Goal: Information Seeking & Learning: Understand process/instructions

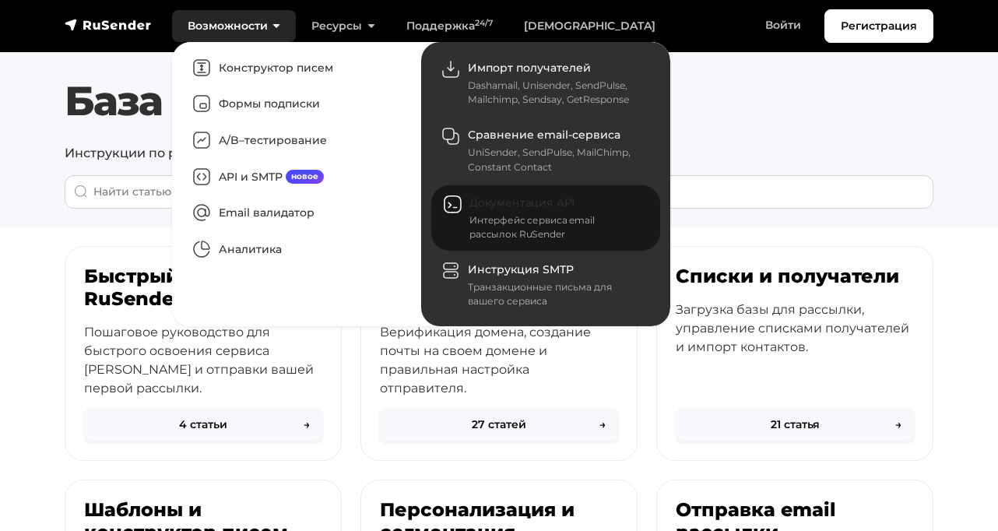
click at [488, 215] on div "Интерфейс сервиса email рассылок RuSender" at bounding box center [556, 227] width 172 height 28
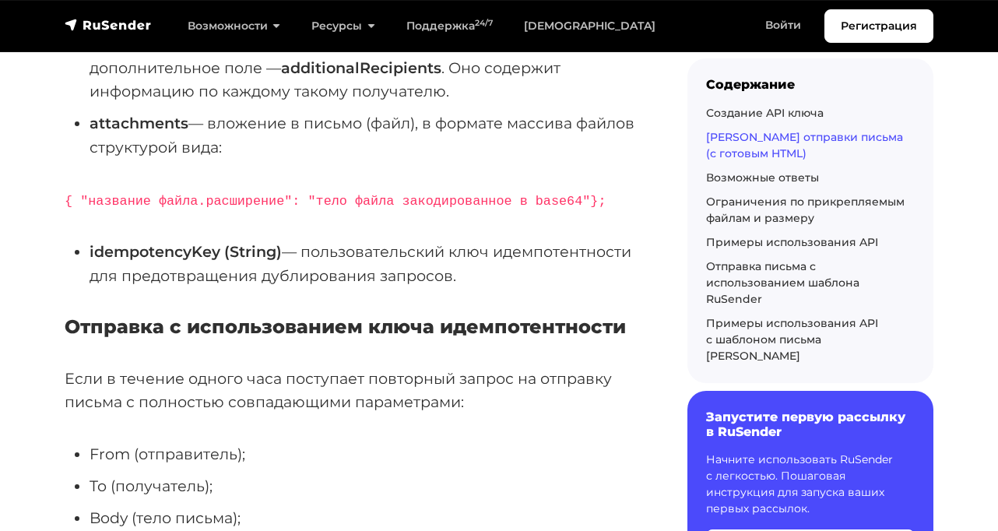
scroll to position [1977, 0]
click at [753, 324] on link "Примеры использования API с шаблоном письма [PERSON_NAME]" at bounding box center [792, 338] width 172 height 47
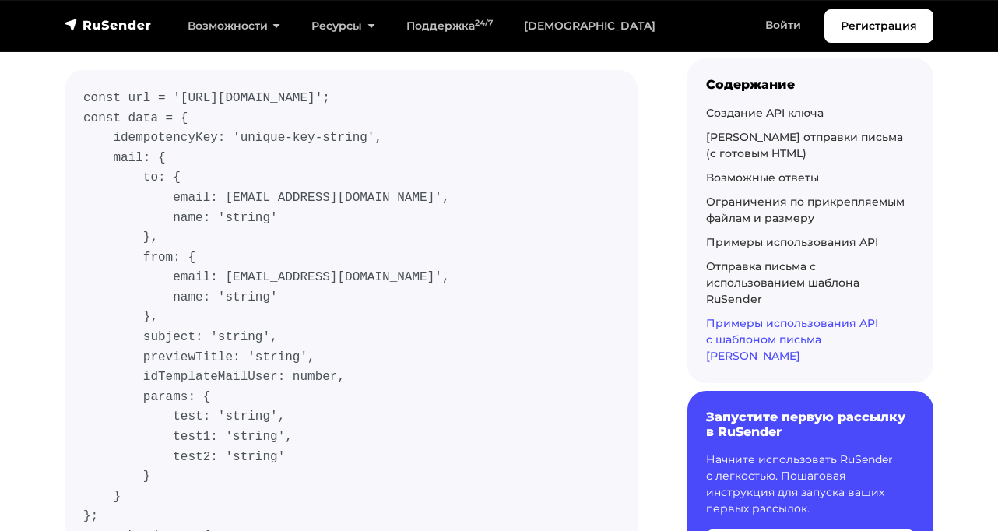
scroll to position [13475, 0]
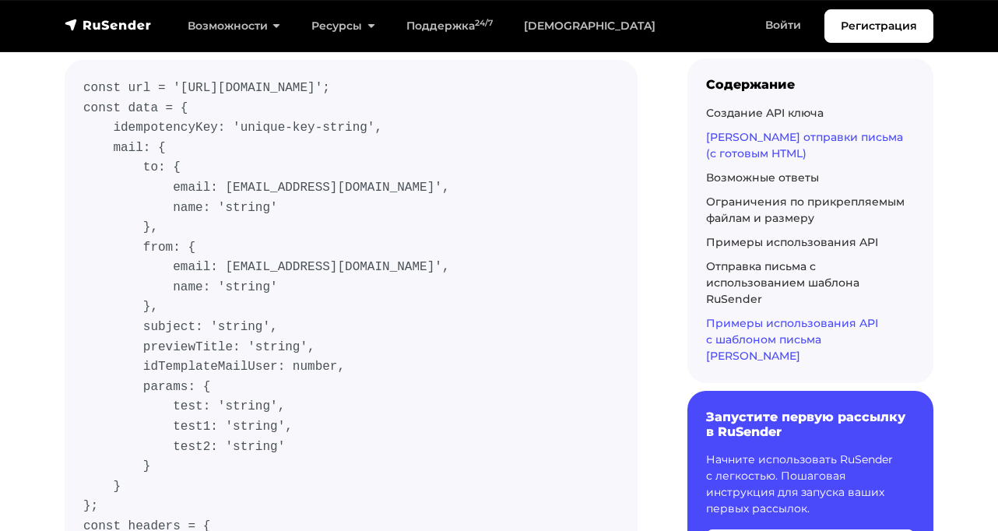
click at [753, 134] on link "[PERSON_NAME] отправки письма (с готовым HTML)" at bounding box center [804, 144] width 197 height 30
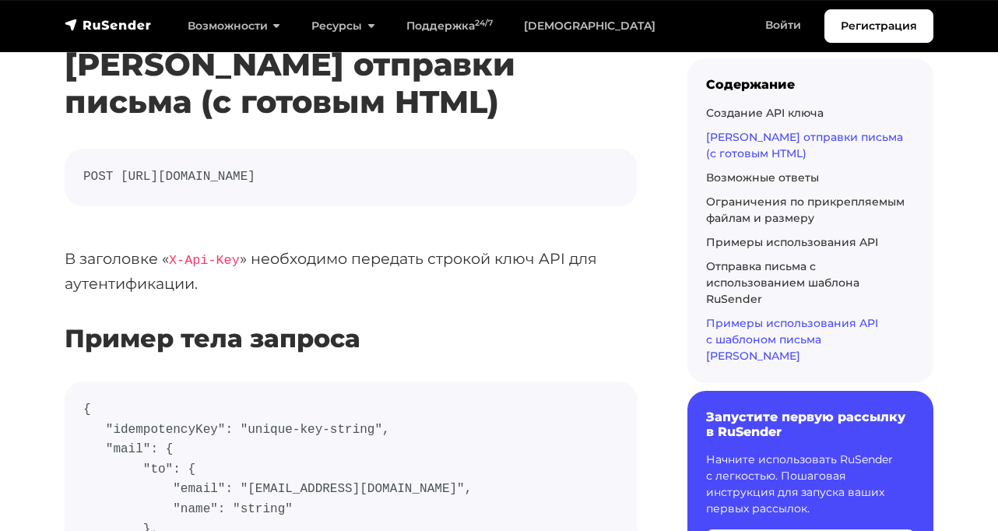
click at [740, 338] on link "Примеры использования API с шаблоном письма [PERSON_NAME]" at bounding box center [792, 338] width 172 height 47
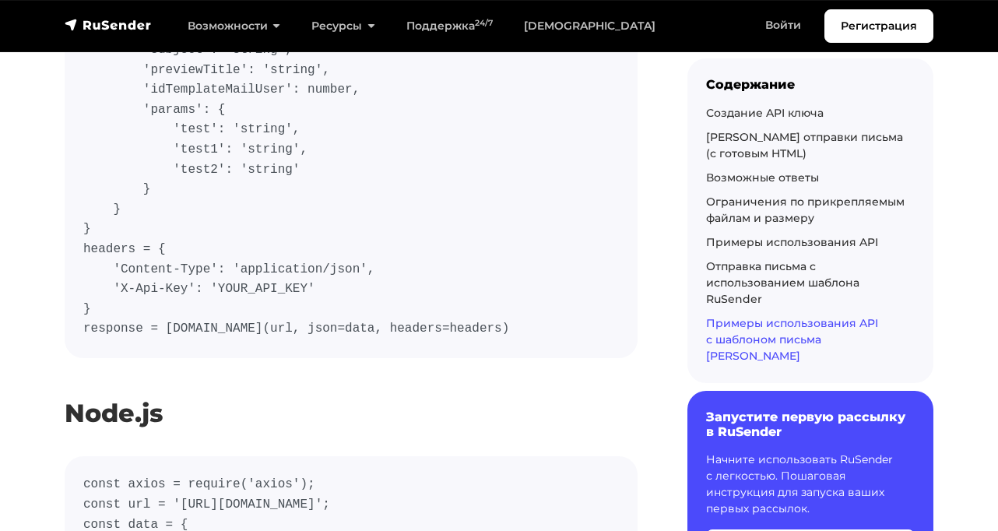
scroll to position [12267, 0]
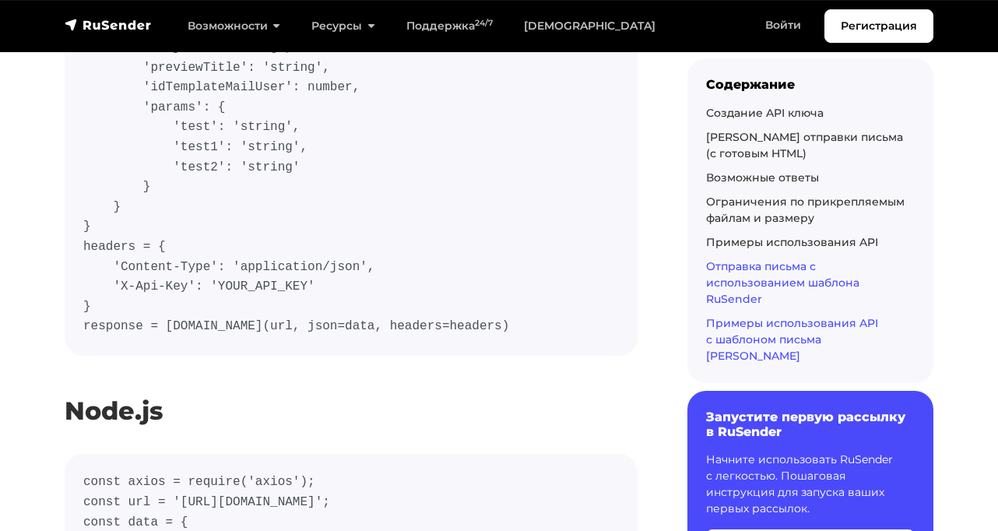
click at [738, 286] on link "Отправка письма с использованием шаблона RuSender" at bounding box center [782, 282] width 153 height 47
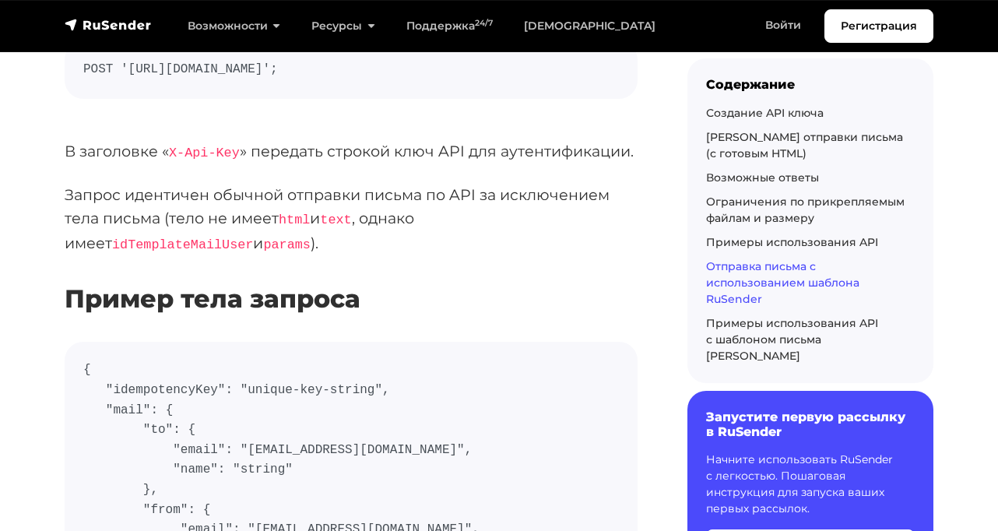
scroll to position [8375, 0]
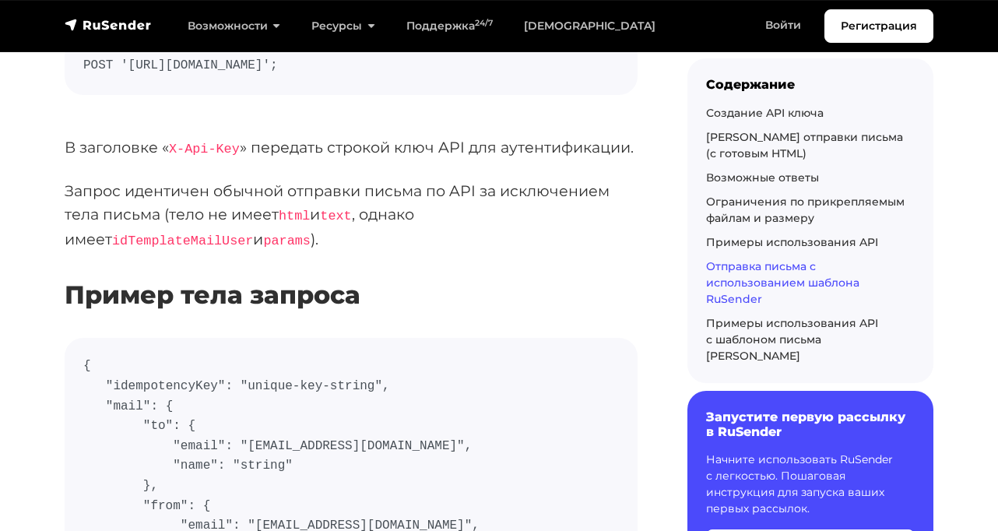
drag, startPoint x: 93, startPoint y: 209, endPoint x: 407, endPoint y: 268, distance: 319.2
click at [406, 252] on p "Запрос идентичен обычной отправки письма по API за исключением тела письма (тел…" at bounding box center [351, 215] width 573 height 73
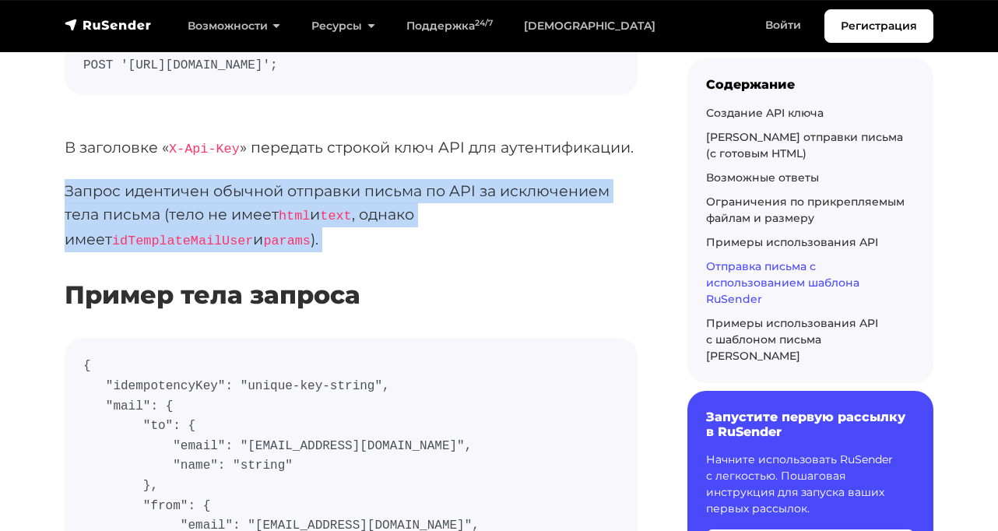
drag, startPoint x: 415, startPoint y: 279, endPoint x: 62, endPoint y: 213, distance: 358.8
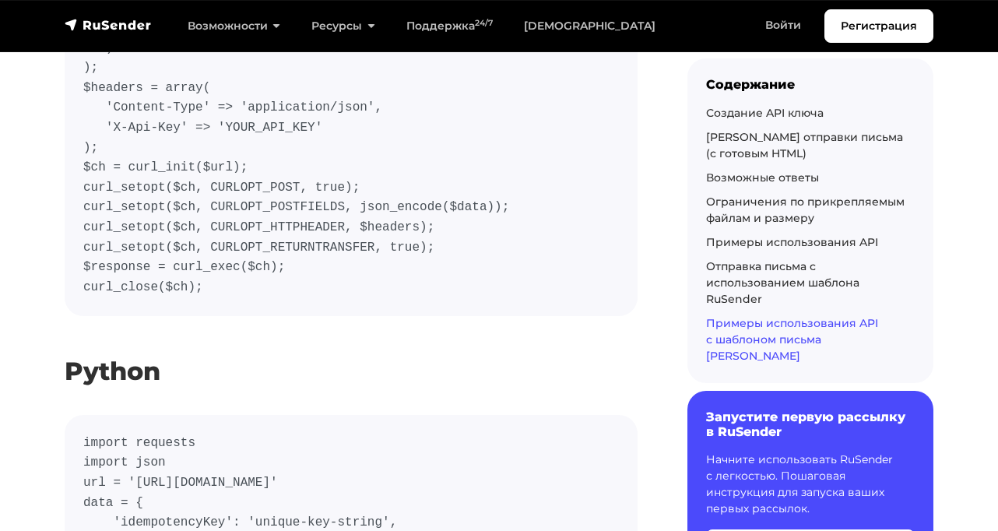
scroll to position [11595, 0]
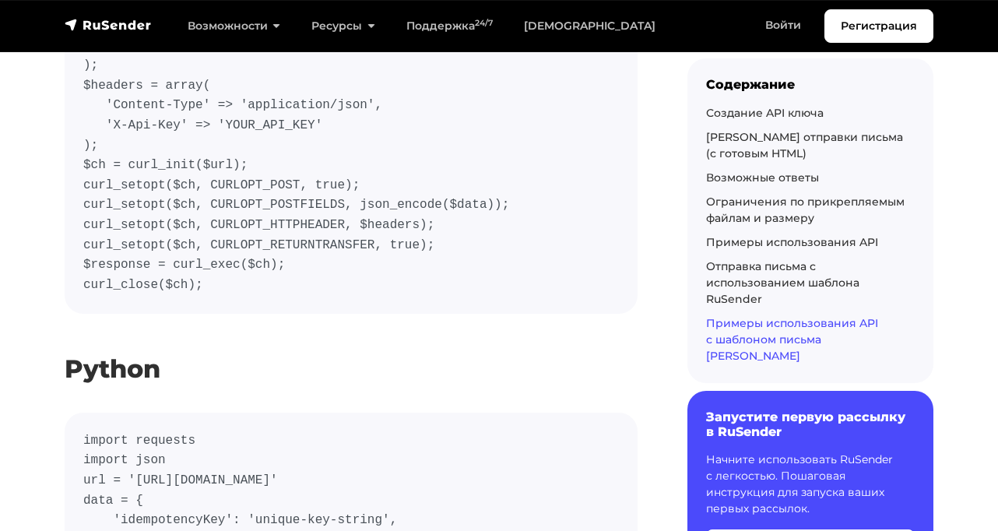
drag, startPoint x: 241, startPoint y: 298, endPoint x: 86, endPoint y: 164, distance: 205.9
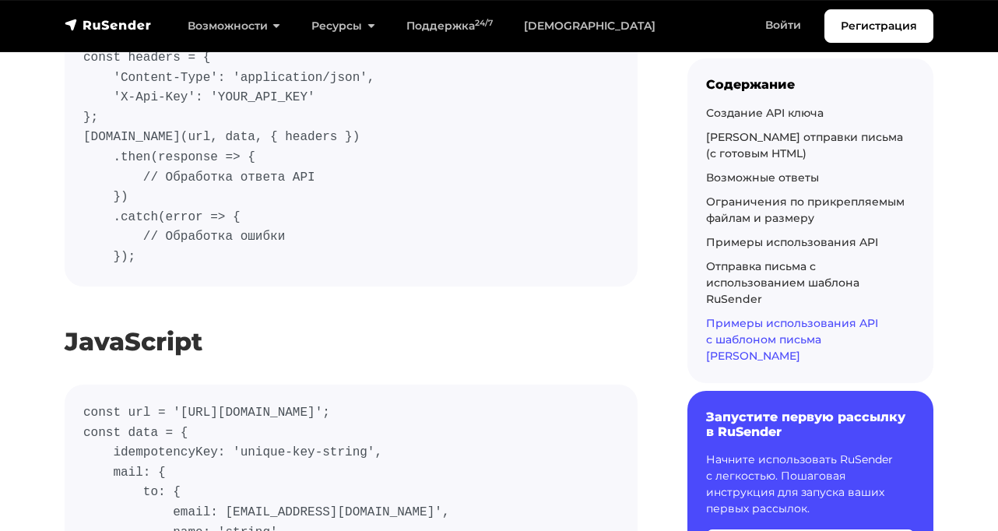
scroll to position [13154, 0]
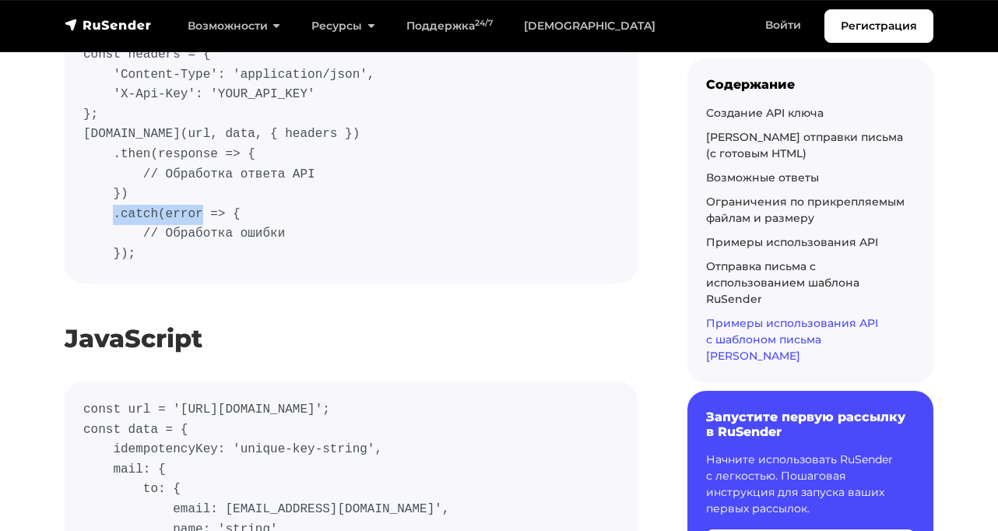
drag, startPoint x: 222, startPoint y: 230, endPoint x: 333, endPoint y: 238, distance: 110.9
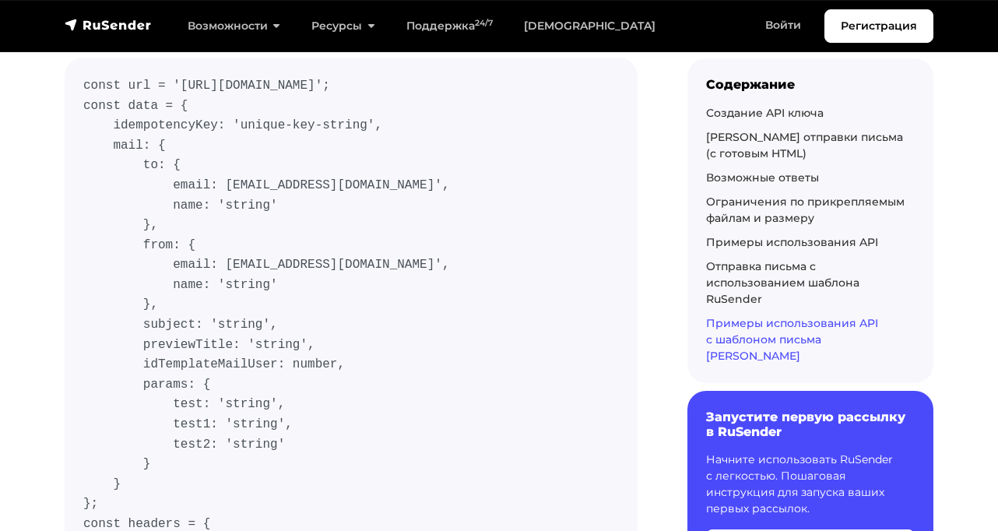
scroll to position [13480, 0]
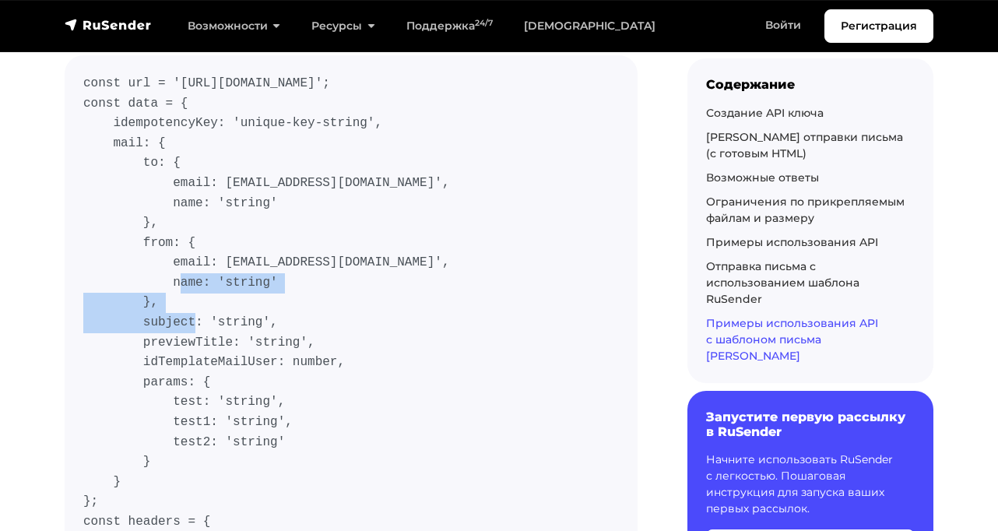
drag, startPoint x: 270, startPoint y: 343, endPoint x: 313, endPoint y: 371, distance: 51.2
click at [313, 371] on code "const url = '[URL][DOMAIN_NAME]'; const data = { idempotencyKey: 'unique-key-st…" at bounding box center [351, 453] width 536 height 758
click at [314, 371] on code "const url = '[URL][DOMAIN_NAME]'; const data = { idempotencyKey: 'unique-key-st…" at bounding box center [351, 453] width 536 height 758
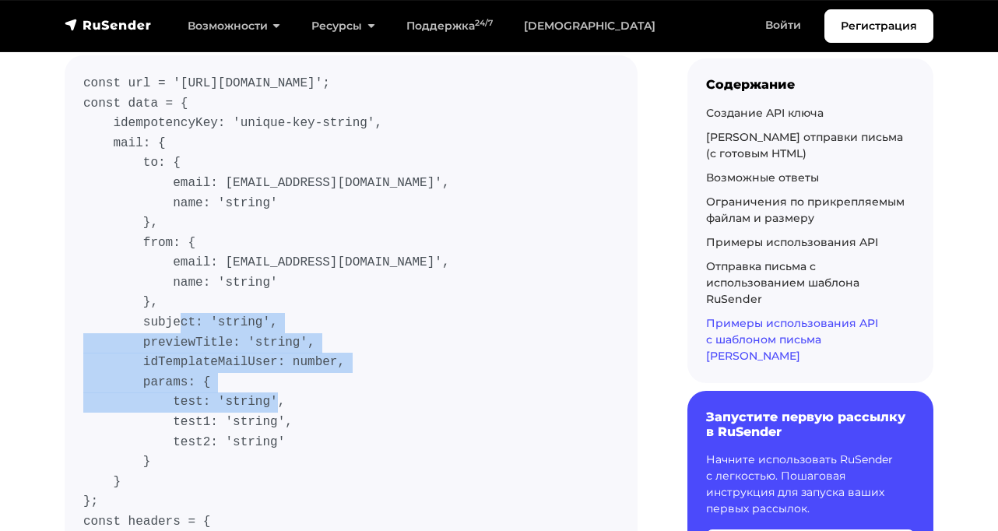
drag, startPoint x: 332, startPoint y: 457, endPoint x: 261, endPoint y: 350, distance: 128.1
click at [262, 357] on code "const url = '[URL][DOMAIN_NAME]'; const data = { idempotencyKey: 'unique-key-st…" at bounding box center [351, 453] width 536 height 758
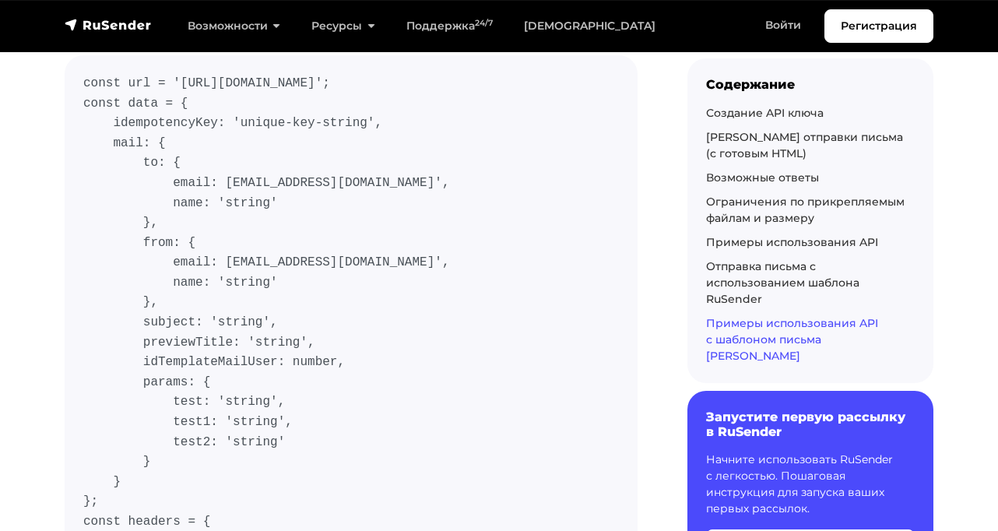
click at [262, 302] on code "const url = '[URL][DOMAIN_NAME]'; const data = { idempotencyKey: 'unique-key-st…" at bounding box center [351, 453] width 536 height 758
drag, startPoint x: 270, startPoint y: 211, endPoint x: 332, endPoint y: 205, distance: 61.8
click at [294, 209] on code "const url = '[URL][DOMAIN_NAME]'; const data = { idempotencyKey: 'unique-key-st…" at bounding box center [351, 453] width 536 height 758
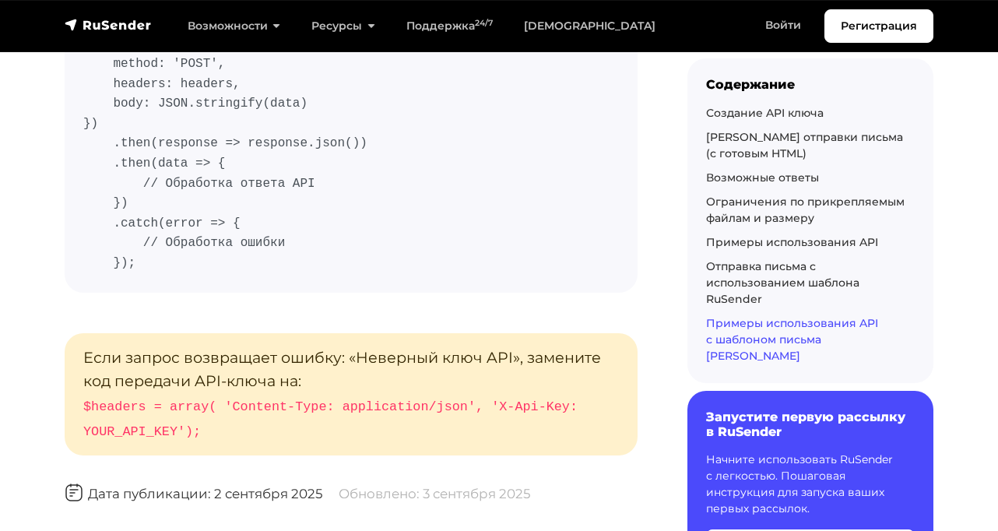
scroll to position [14365, 0]
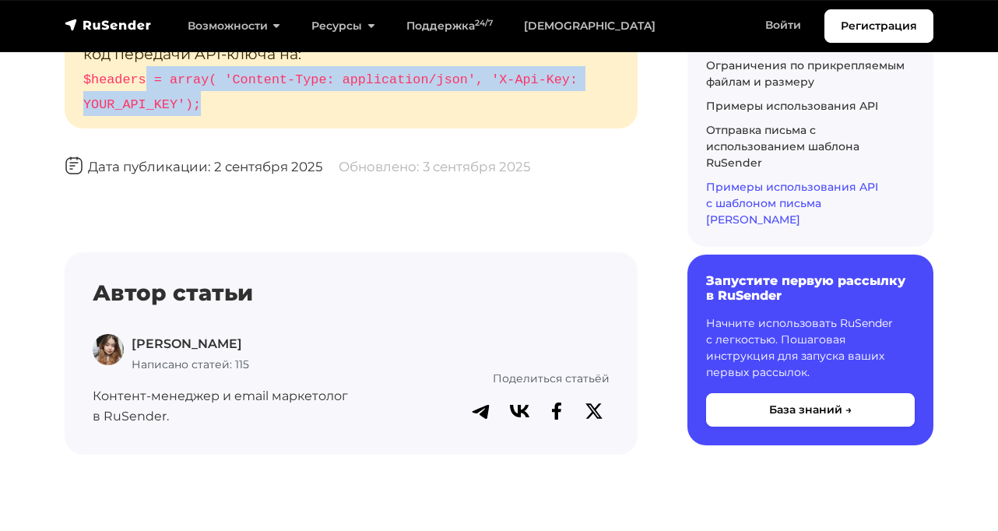
drag, startPoint x: 143, startPoint y: 160, endPoint x: 239, endPoint y: 178, distance: 97.5
click at [235, 128] on p "Если запрос возвращает ошибку: «Неверный ключ API», замените код передачи API-к…" at bounding box center [351, 67] width 573 height 122
click at [239, 128] on p "Если запрос возвращает ошибку: «Неверный ключ API», замените код передачи API-к…" at bounding box center [351, 67] width 573 height 122
drag, startPoint x: 254, startPoint y: 104, endPoint x: 336, endPoint y: 173, distance: 106.7
click at [336, 128] on p "Если запрос возвращает ошибку: «Неверный ключ API», замените код передачи API-к…" at bounding box center [351, 67] width 573 height 122
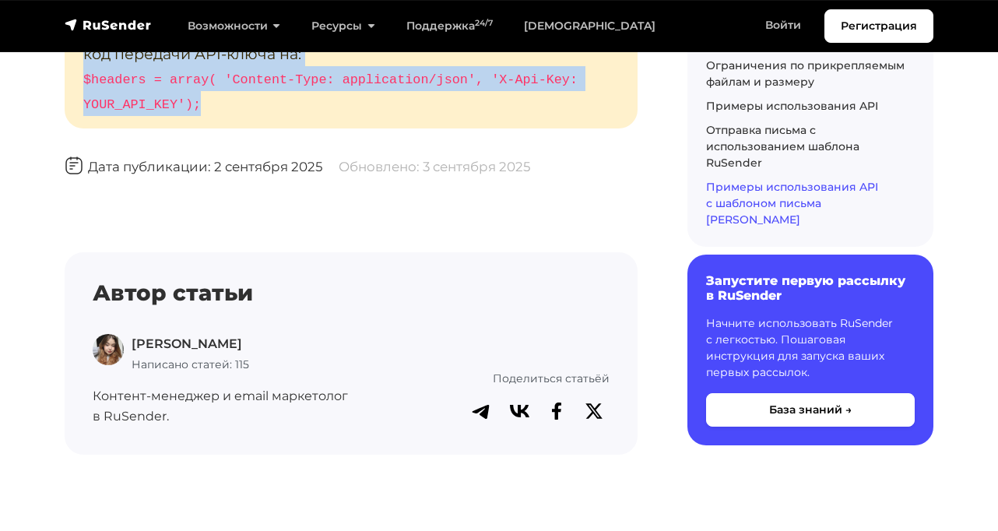
click at [337, 128] on p "Если запрос возвращает ошибку: «Неверный ключ API», замените код передачи API-к…" at bounding box center [351, 67] width 573 height 122
drag, startPoint x: 245, startPoint y: 163, endPoint x: 82, endPoint y: 107, distance: 171.9
click at [82, 107] on p "Если запрос возвращает ошибку: «Неверный ключ API», замените код передачи API-к…" at bounding box center [351, 67] width 573 height 122
drag, startPoint x: 82, startPoint y: 107, endPoint x: 259, endPoint y: 184, distance: 192.6
click at [257, 128] on p "Если запрос возвращает ошибку: «Неверный ключ API», замените код передачи API-к…" at bounding box center [351, 67] width 573 height 122
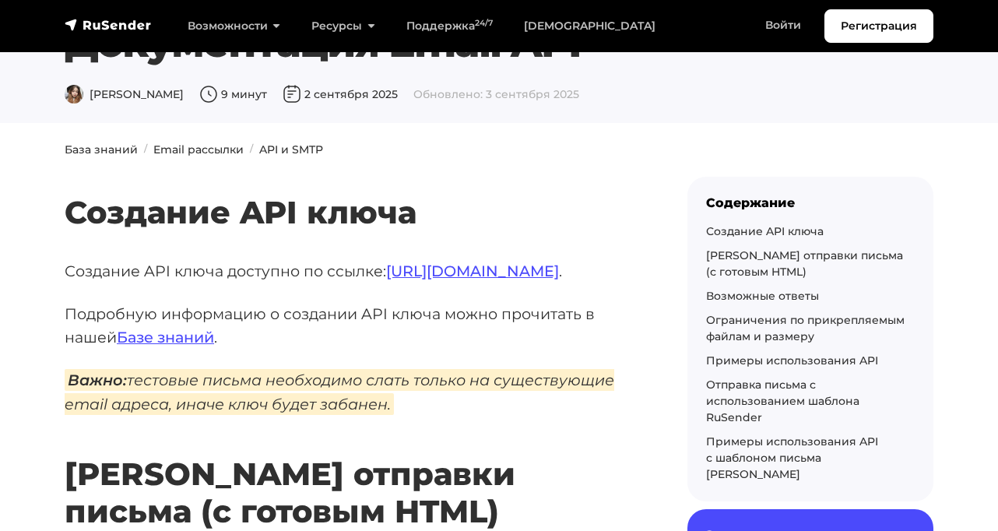
scroll to position [0, 0]
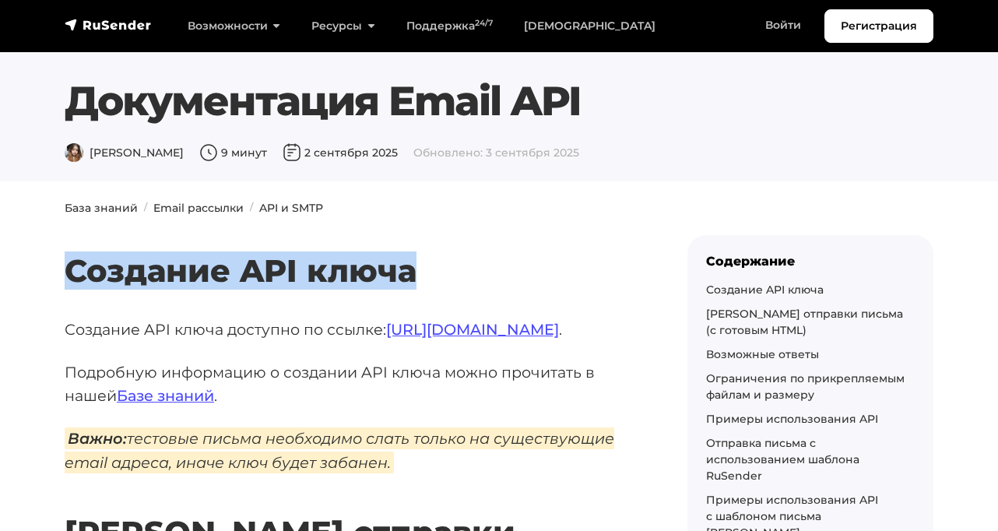
drag, startPoint x: 62, startPoint y: 265, endPoint x: 442, endPoint y: 273, distance: 379.4
click at [442, 273] on h2 "Создание API ключа" at bounding box center [351, 247] width 573 height 83
drag, startPoint x: 407, startPoint y: 267, endPoint x: 51, endPoint y: 261, distance: 356.0
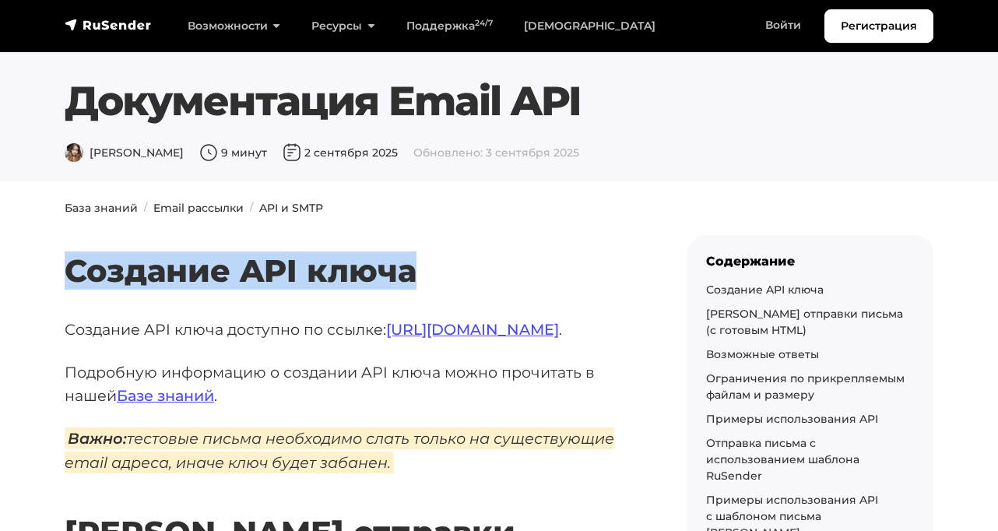
drag, startPoint x: 62, startPoint y: 263, endPoint x: 477, endPoint y: 274, distance: 414.5
click at [484, 275] on h2 "Создание API ключа" at bounding box center [351, 247] width 573 height 83
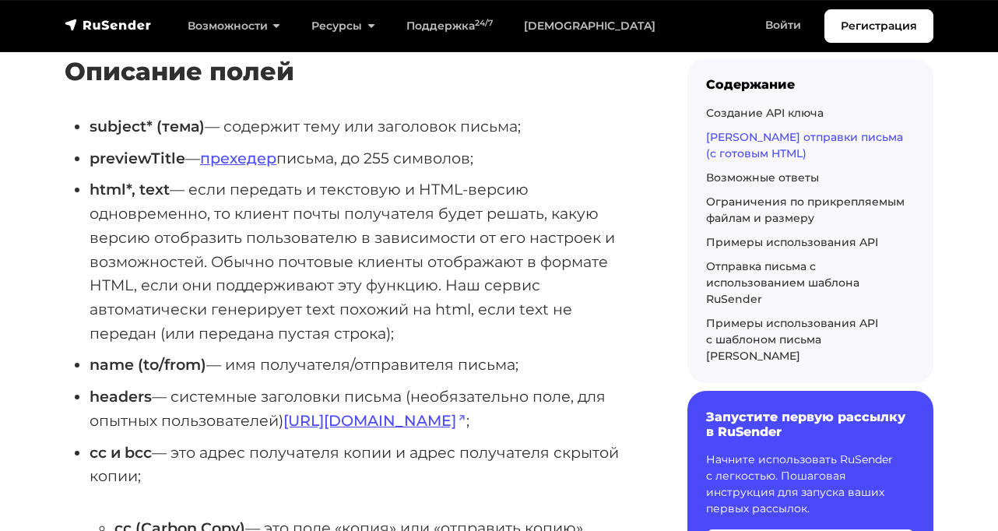
scroll to position [1314, 0]
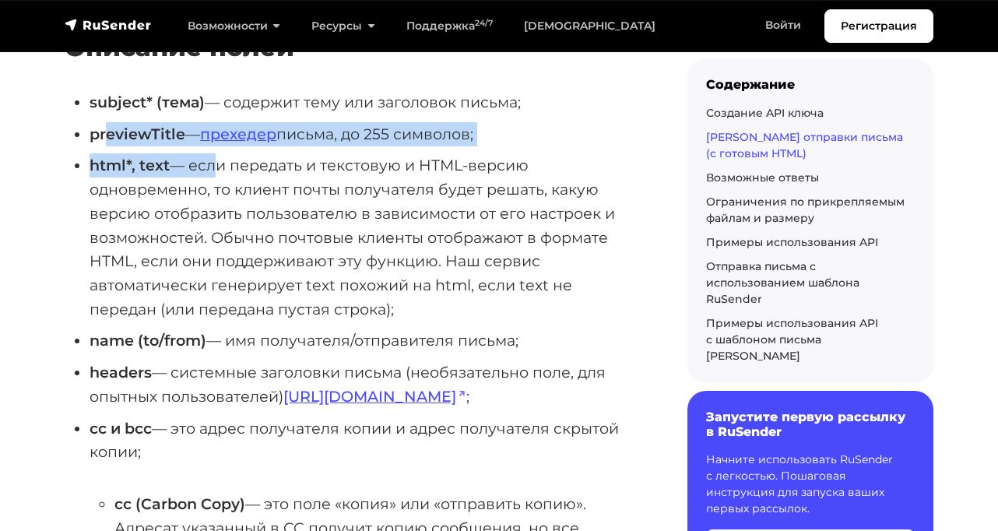
drag, startPoint x: 108, startPoint y: 129, endPoint x: 227, endPoint y: 184, distance: 130.3
click at [226, 183] on ul "subject* (тема) — содержит тему или заголовок письма; previewTitle — прехедер п…" at bounding box center [351, 456] width 573 height 733
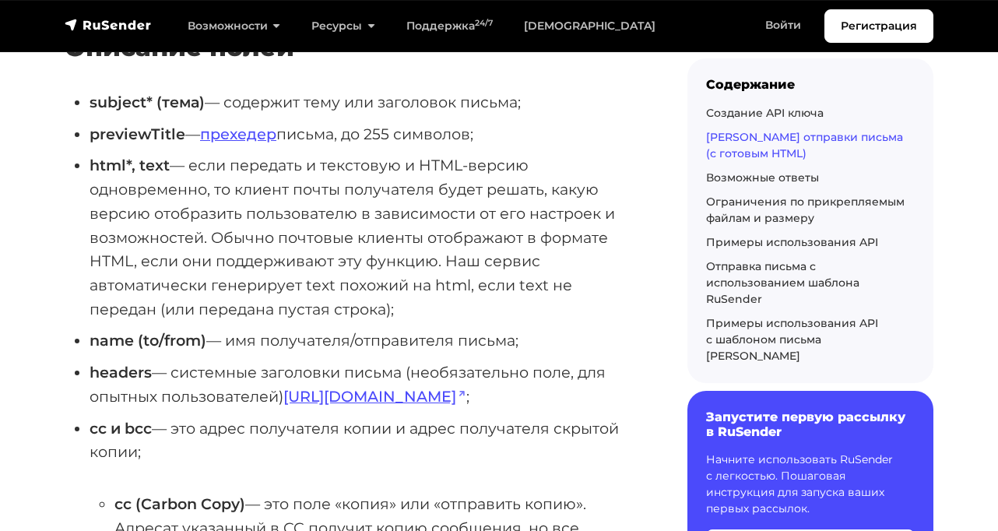
drag, startPoint x: 227, startPoint y: 184, endPoint x: 270, endPoint y: 220, distance: 56.9
click at [228, 185] on li "html*, text — если передать и текстовую и HTML-версию одновременно, то клиент п…" at bounding box center [364, 236] width 548 height 167
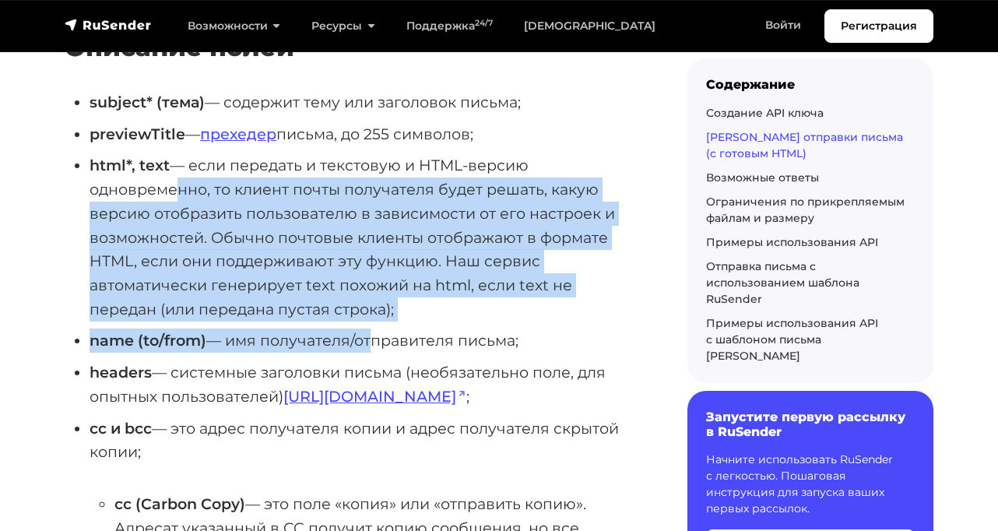
drag, startPoint x: 368, startPoint y: 343, endPoint x: 167, endPoint y: 186, distance: 255.8
click at [167, 187] on ul "subject* (тема) — содержит тему или заголовок письма; previewTitle — прехедер п…" at bounding box center [351, 456] width 573 height 733
drag, startPoint x: 126, startPoint y: 177, endPoint x: 424, endPoint y: 307, distance: 325.4
click at [424, 307] on li "html*, text — если передать и текстовую и HTML-версию одновременно, то клиент п…" at bounding box center [364, 236] width 548 height 167
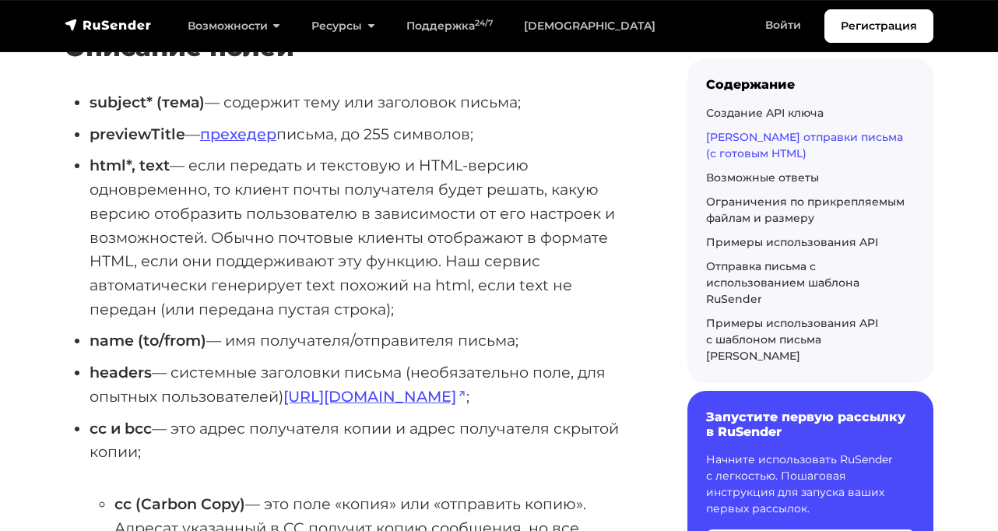
drag, startPoint x: 106, startPoint y: 139, endPoint x: 452, endPoint y: 306, distance: 384.5
click at [452, 306] on ul "subject* (тема) — содержит тему или заголовок письма; previewTitle — прехедер п…" at bounding box center [351, 456] width 573 height 733
drag, startPoint x: 452, startPoint y: 307, endPoint x: 76, endPoint y: 71, distance: 444.7
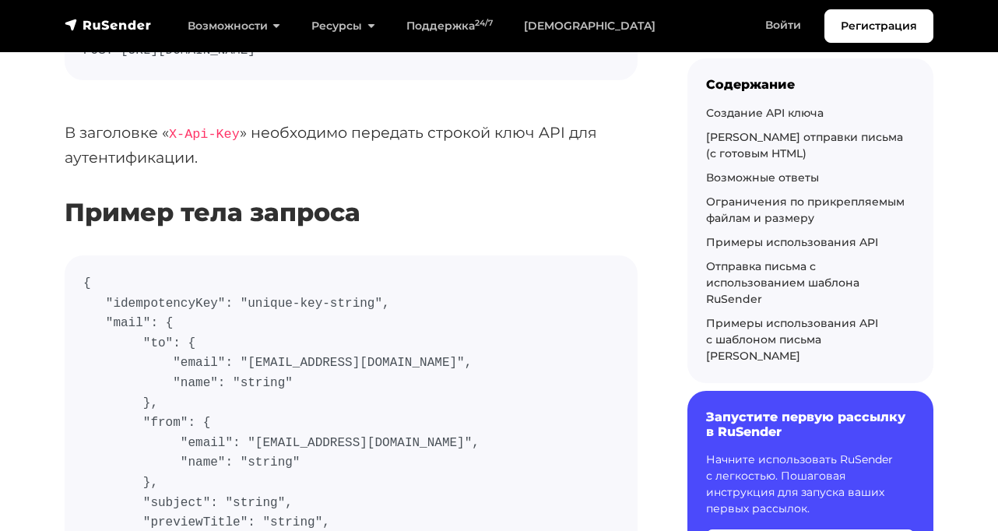
scroll to position [0, 0]
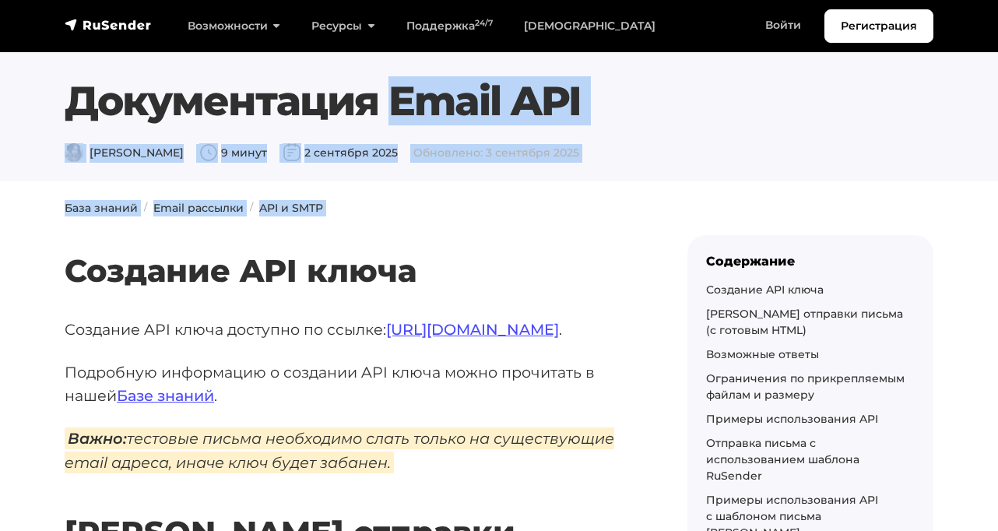
drag, startPoint x: 143, startPoint y: 144, endPoint x: 52, endPoint y: 90, distance: 105.8
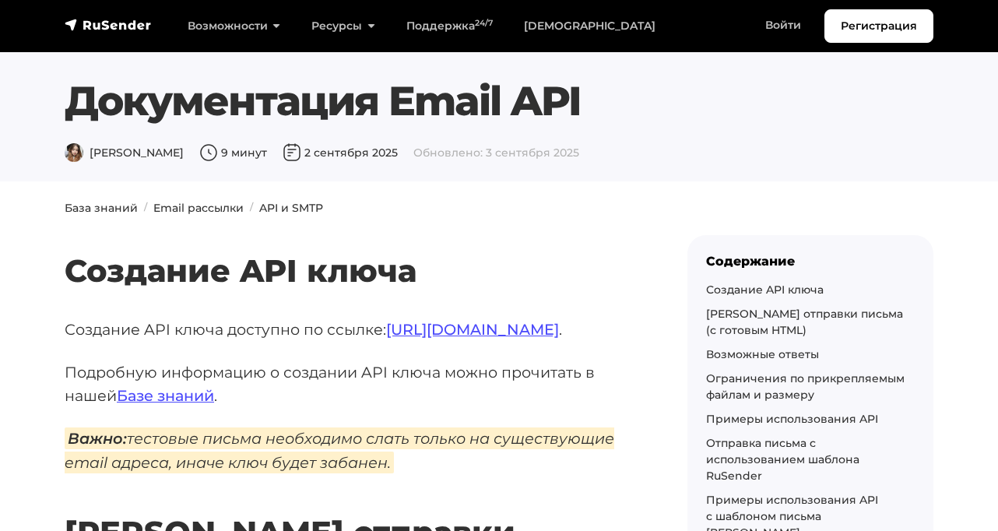
click at [54, 91] on section "Документация Email API [PERSON_NAME] 9 минут 2 сентября 2025 Обновлено: 3 сентя…" at bounding box center [499, 90] width 998 height 181
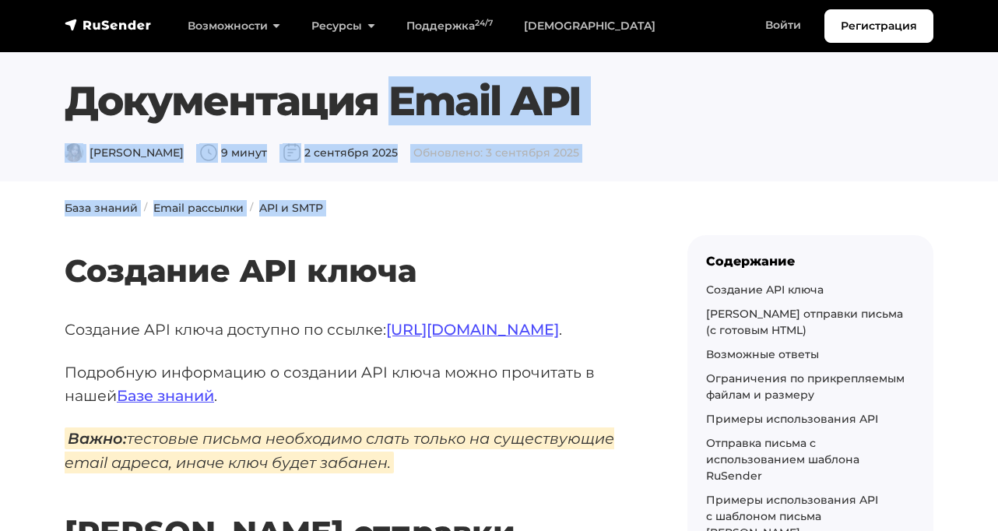
drag, startPoint x: 105, startPoint y: 107, endPoint x: 389, endPoint y: 202, distance: 300.0
click at [534, 167] on section "Документация Email API [PERSON_NAME] 9 минут 2 сентября 2025 Обновлено: 3 сентя…" at bounding box center [499, 90] width 998 height 181
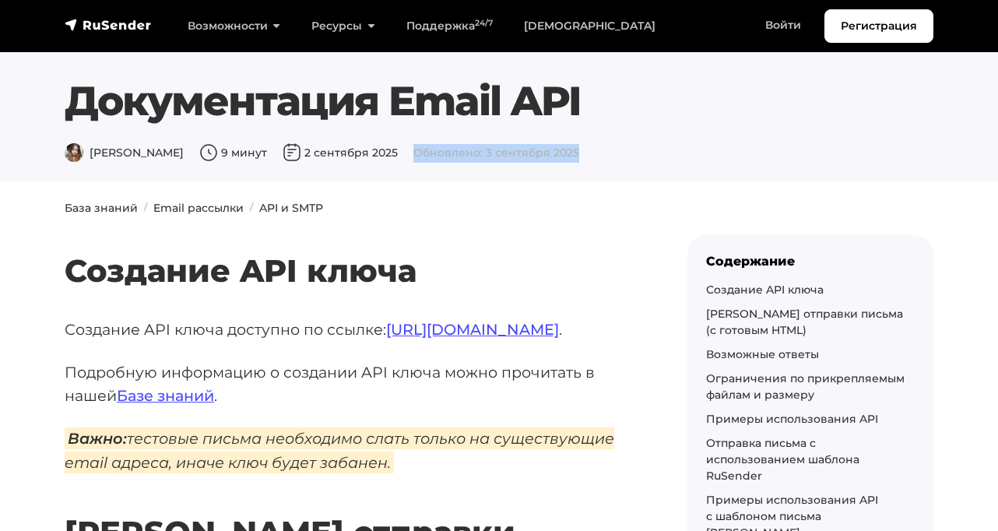
drag, startPoint x: 371, startPoint y: 152, endPoint x: 540, endPoint y: 150, distance: 169.0
click at [540, 150] on div "[PERSON_NAME] 9 минут 2 сентября 2025 Обновлено: 3 сентября 2025" at bounding box center [499, 153] width 869 height 19
click at [417, 152] on span "Обновлено: 3 сентября 2025" at bounding box center [497, 153] width 166 height 14
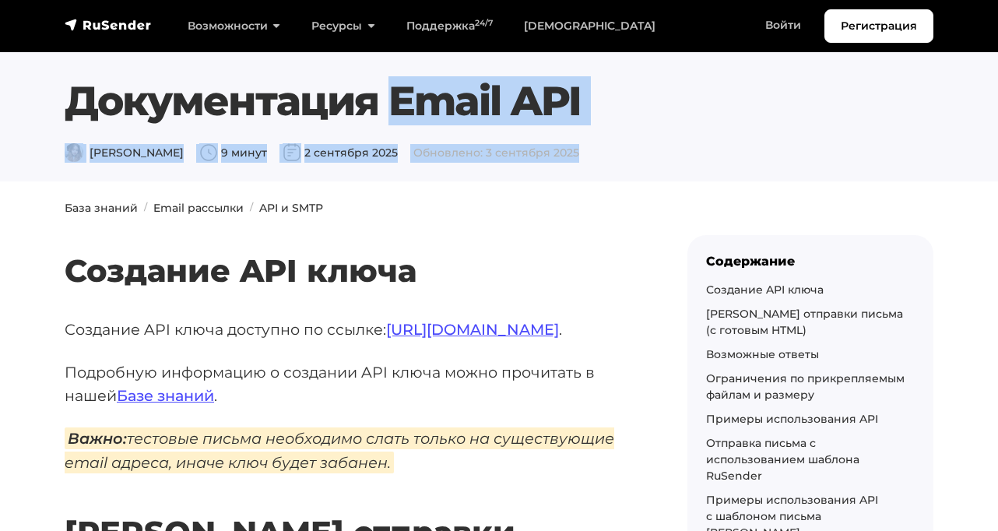
drag, startPoint x: 531, startPoint y: 153, endPoint x: 40, endPoint y: 107, distance: 493.6
click at [40, 107] on section "Документация Email API [PERSON_NAME] 9 минут 2 сентября 2025 Обновлено: 3 сентя…" at bounding box center [499, 90] width 998 height 181
click at [44, 100] on section "Документация Email API [PERSON_NAME] 9 минут 2 сентября 2025 Обновлено: 3 сентя…" at bounding box center [499, 90] width 998 height 181
drag, startPoint x: 49, startPoint y: 96, endPoint x: 581, endPoint y: 170, distance: 537.0
click at [581, 170] on section "Документация Email API [PERSON_NAME] 9 минут 2 сентября 2025 Обновлено: 3 сентя…" at bounding box center [499, 90] width 998 height 181
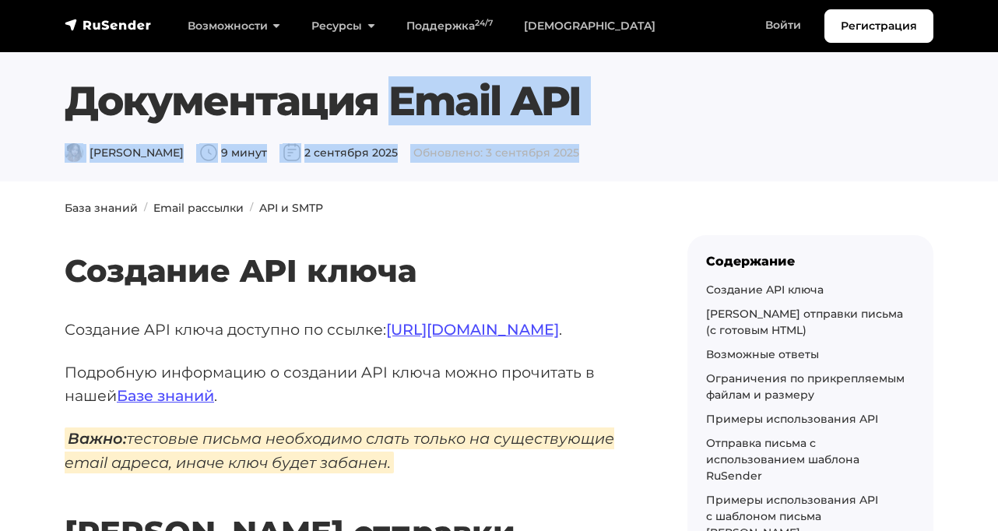
click at [540, 158] on div "[PERSON_NAME] 9 минут 2 сентября 2025 Обновлено: 3 сентября 2025" at bounding box center [499, 153] width 869 height 19
